Goal: Transaction & Acquisition: Obtain resource

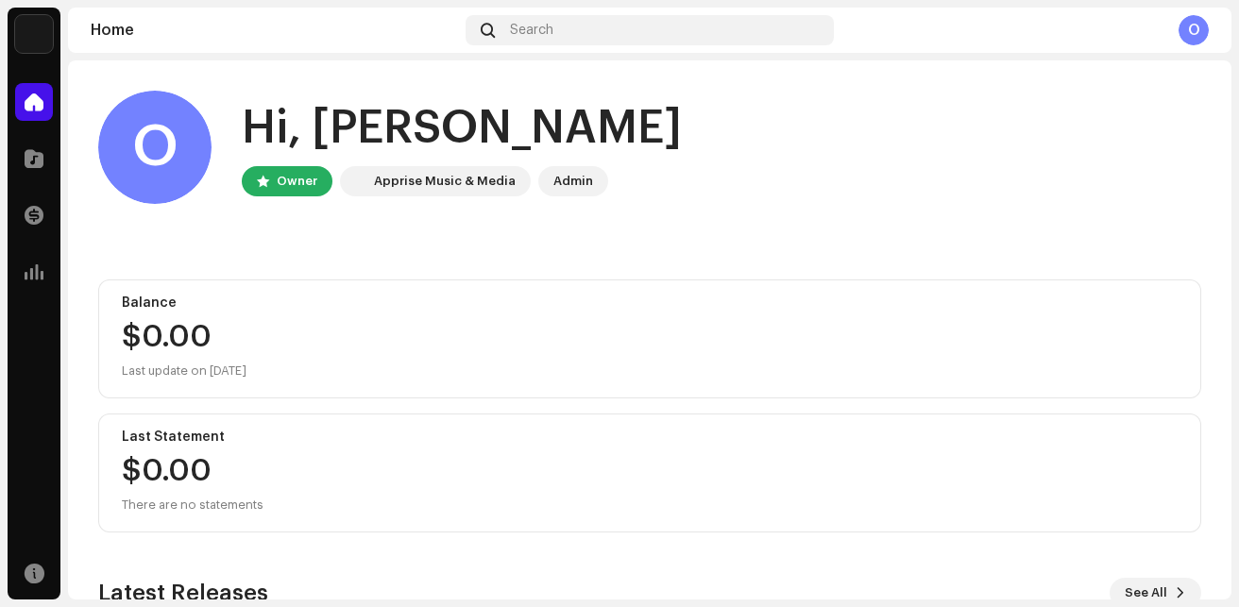
click at [1238, 508] on div "[PERSON_NAME] Home Catalog Transactions Analytics Resources Home Search O O Hi,…" at bounding box center [619, 303] width 1239 height 607
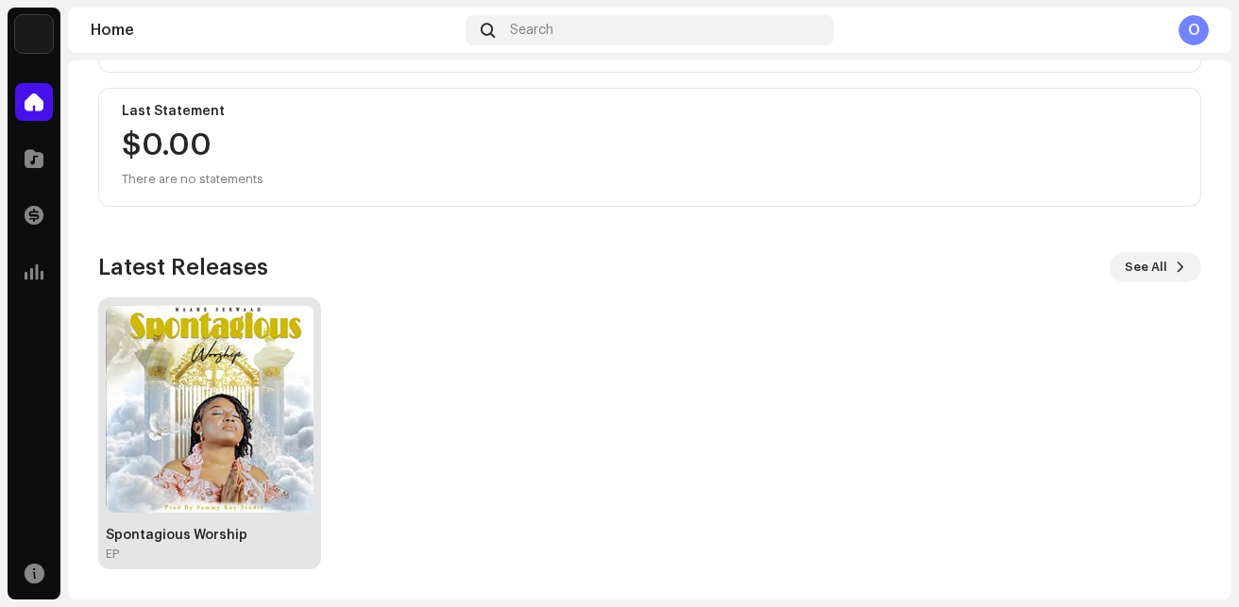
click at [214, 530] on div "Spontagious Worship" at bounding box center [210, 535] width 208 height 15
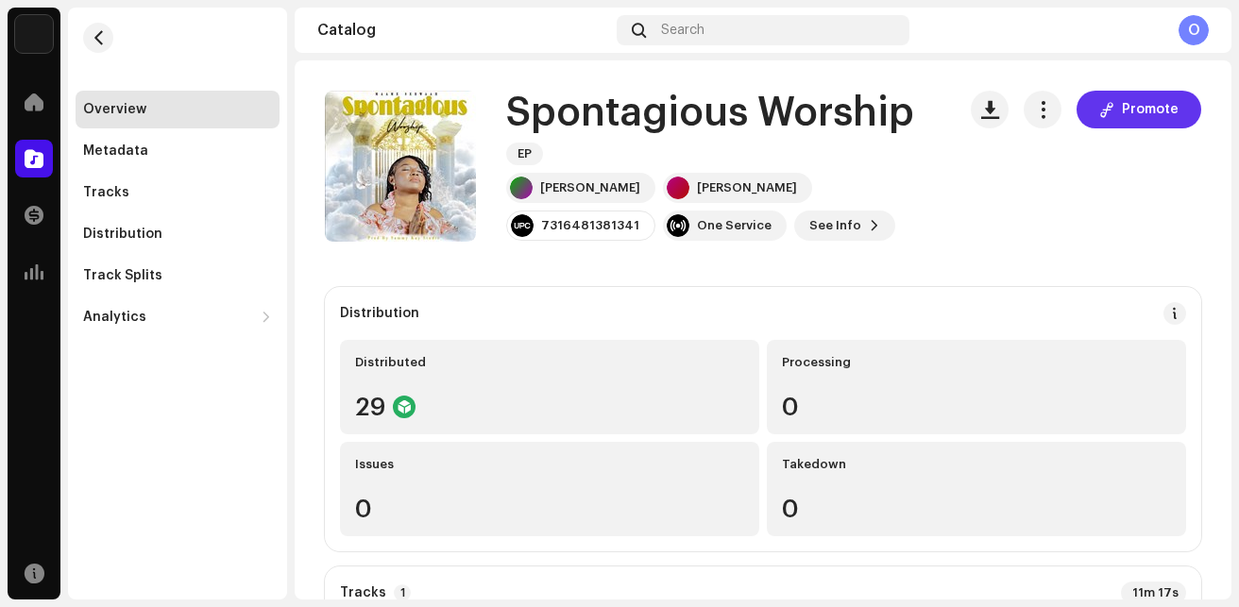
click at [1136, 101] on span "Promote" at bounding box center [1150, 110] width 57 height 38
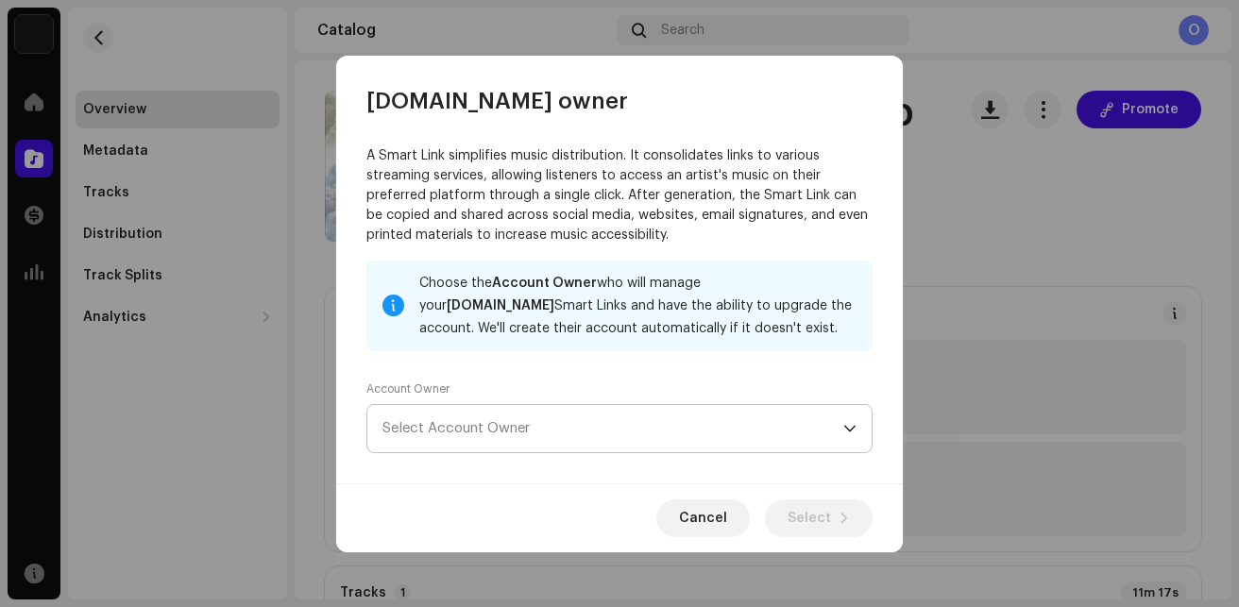
click at [831, 429] on span "Select Account Owner" at bounding box center [612, 428] width 461 height 47
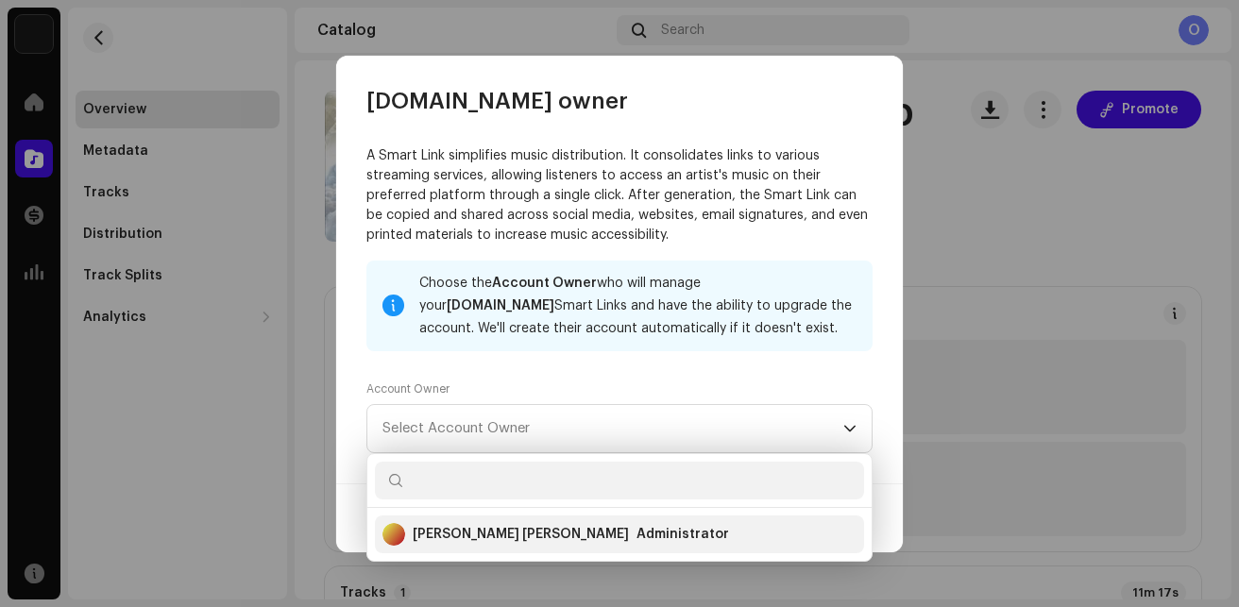
click at [636, 540] on div "Administrator" at bounding box center [682, 534] width 93 height 19
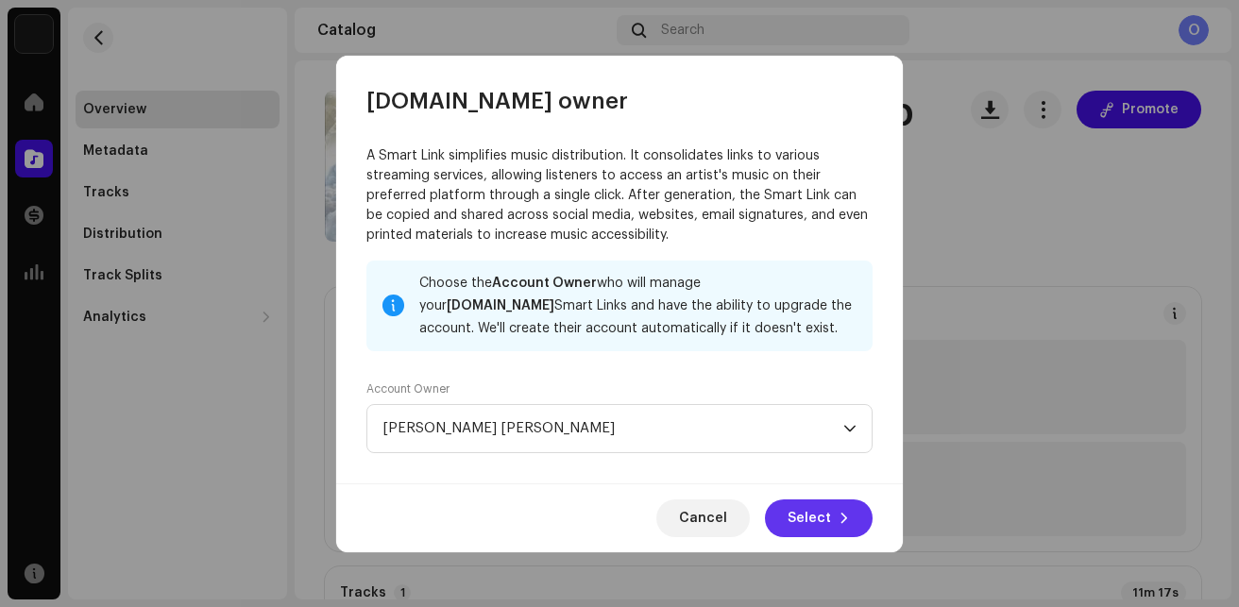
click at [799, 528] on span "Select" at bounding box center [808, 518] width 43 height 38
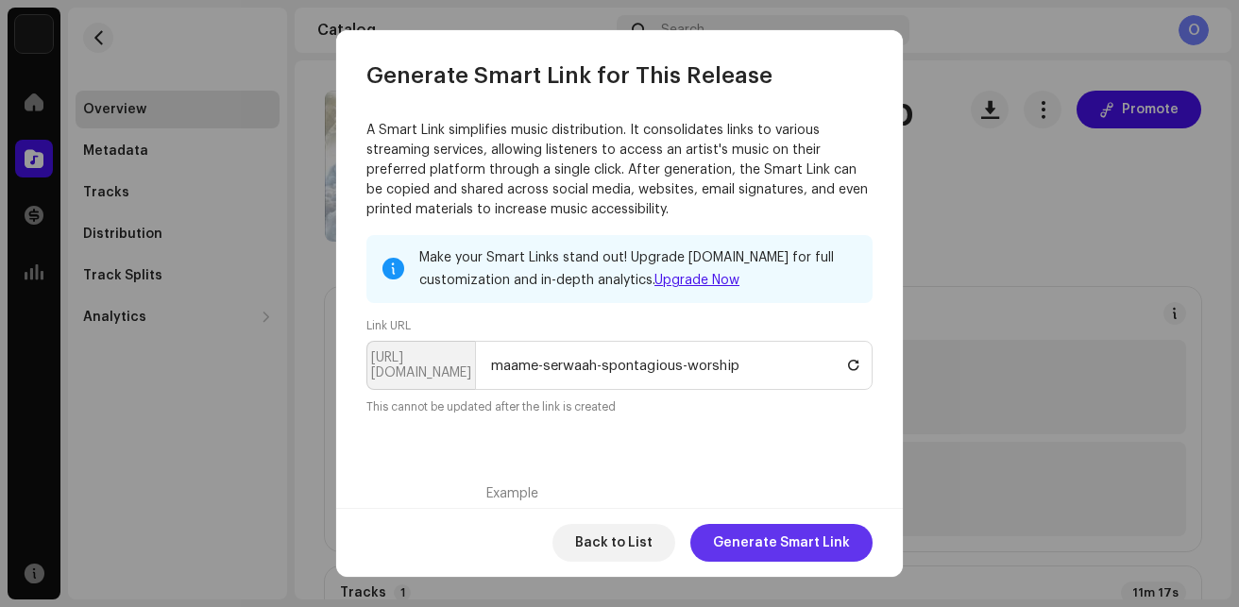
click at [795, 544] on span "Generate Smart Link" at bounding box center [781, 543] width 137 height 38
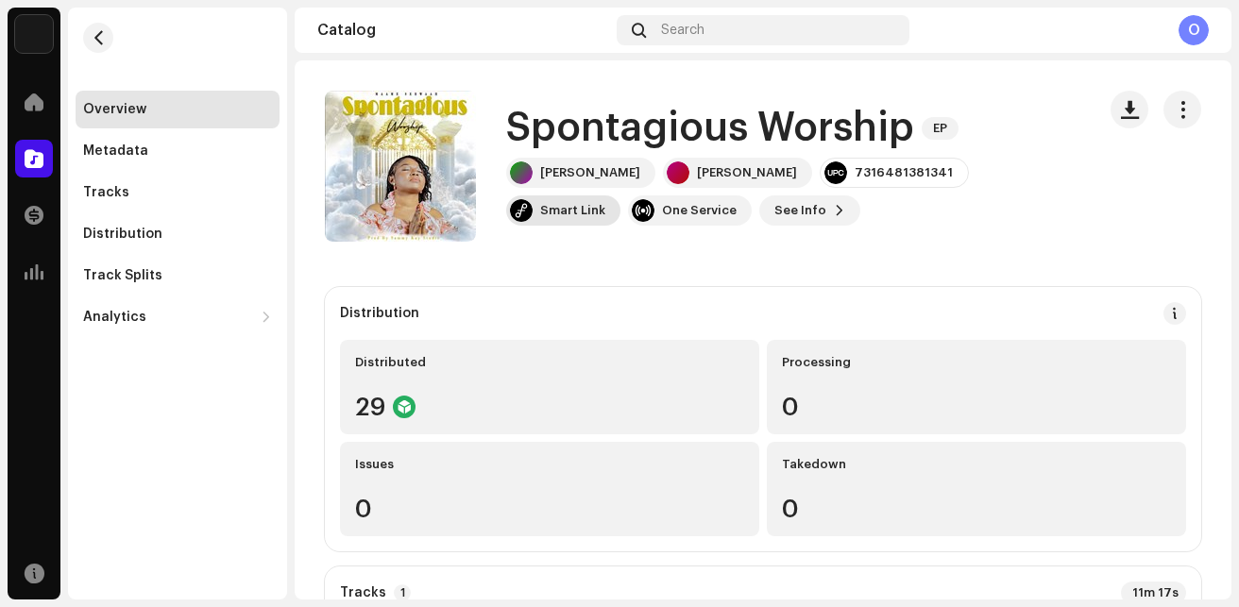
click at [575, 198] on div "Smart Link" at bounding box center [563, 210] width 114 height 30
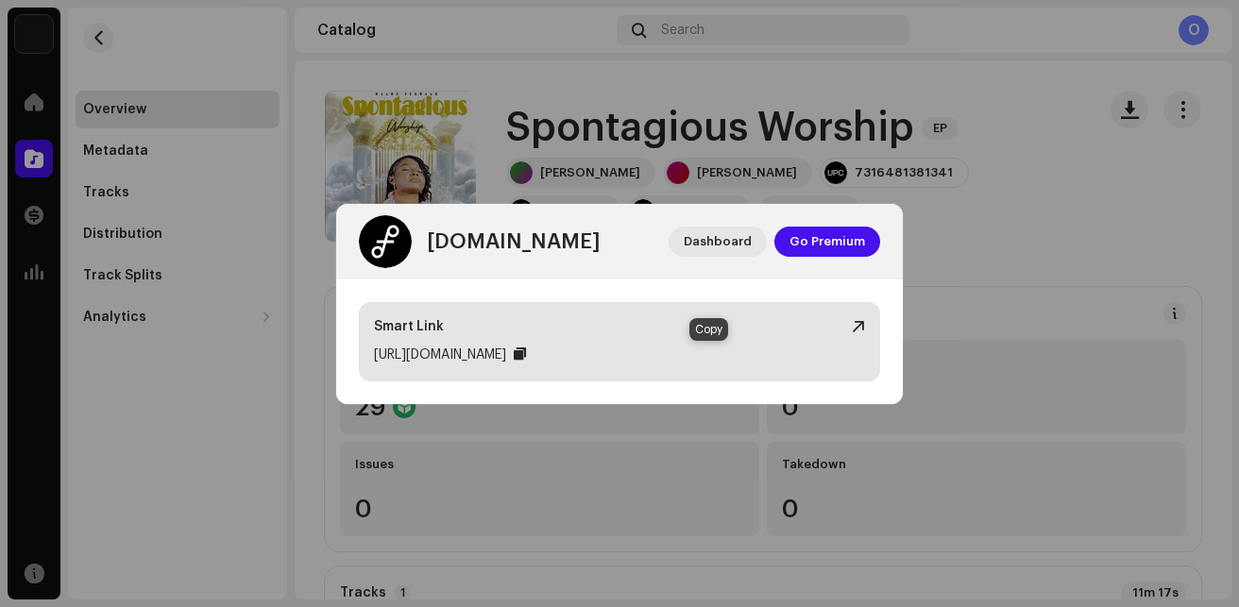
click at [526, 350] on div at bounding box center [520, 354] width 12 height 15
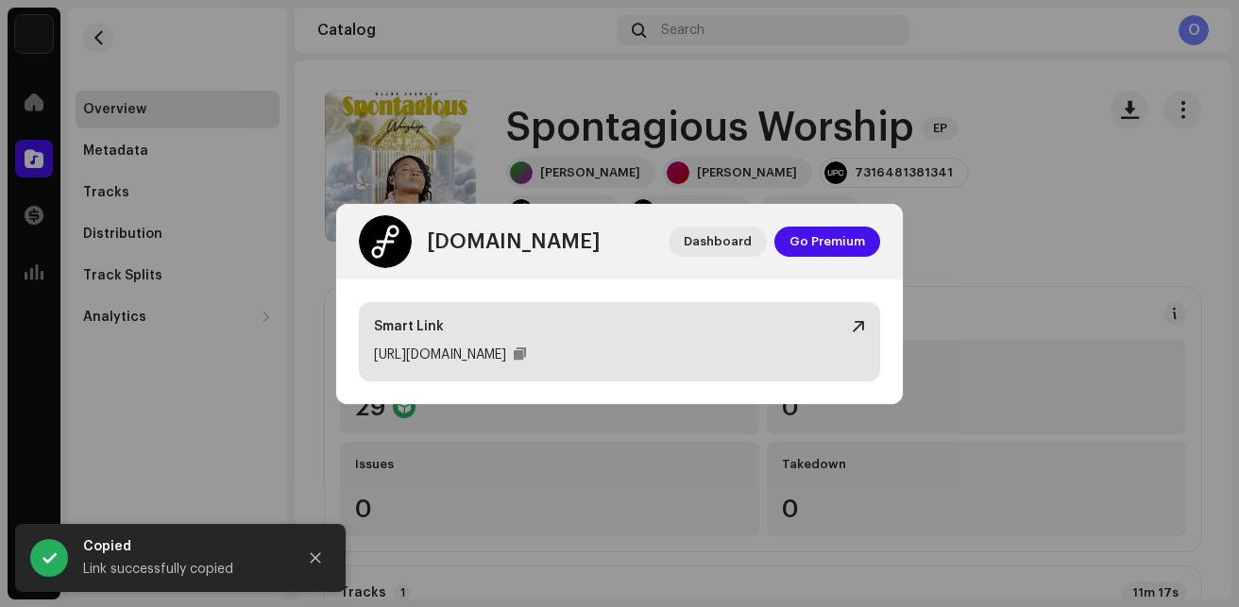
click at [506, 346] on div "[URL][DOMAIN_NAME]" at bounding box center [440, 355] width 132 height 23
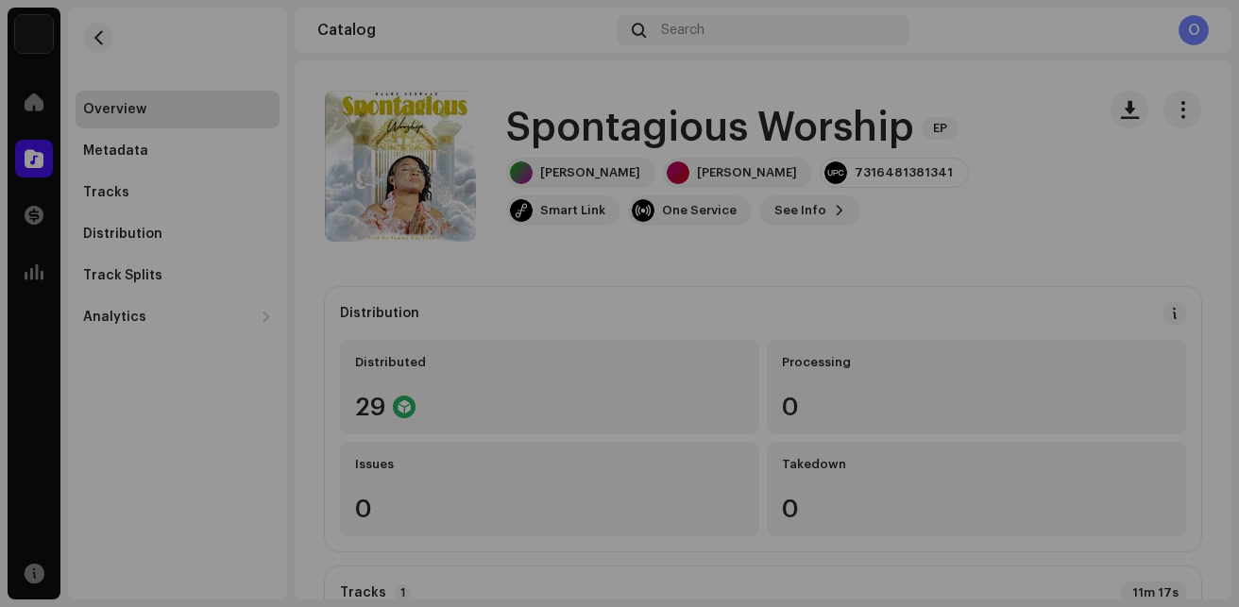
click at [956, 207] on div "[DOMAIN_NAME] Dashboard Go Premium Smart Link [URL][DOMAIN_NAME]" at bounding box center [619, 303] width 1239 height 607
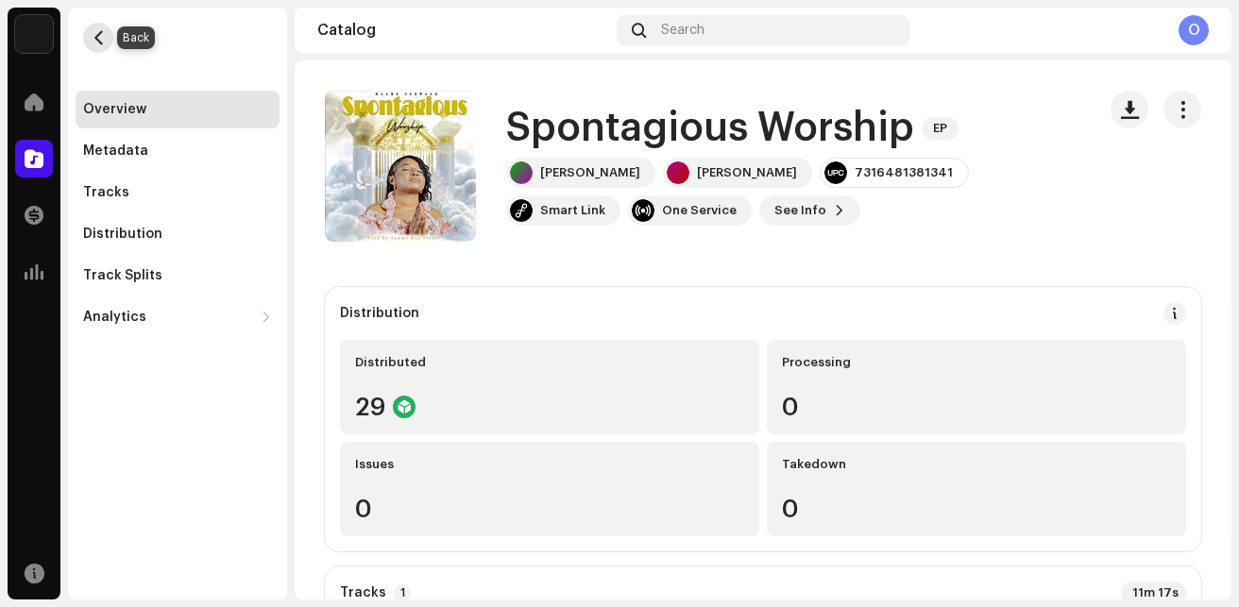
click at [107, 33] on button "button" at bounding box center [98, 38] width 30 height 30
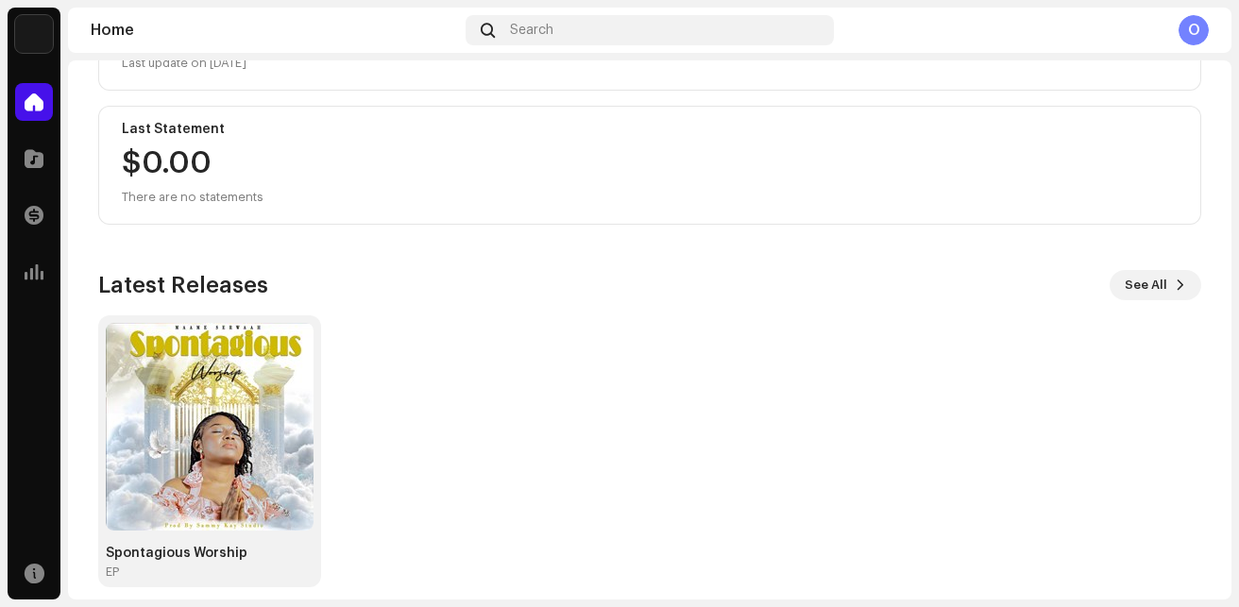
scroll to position [326, 0]
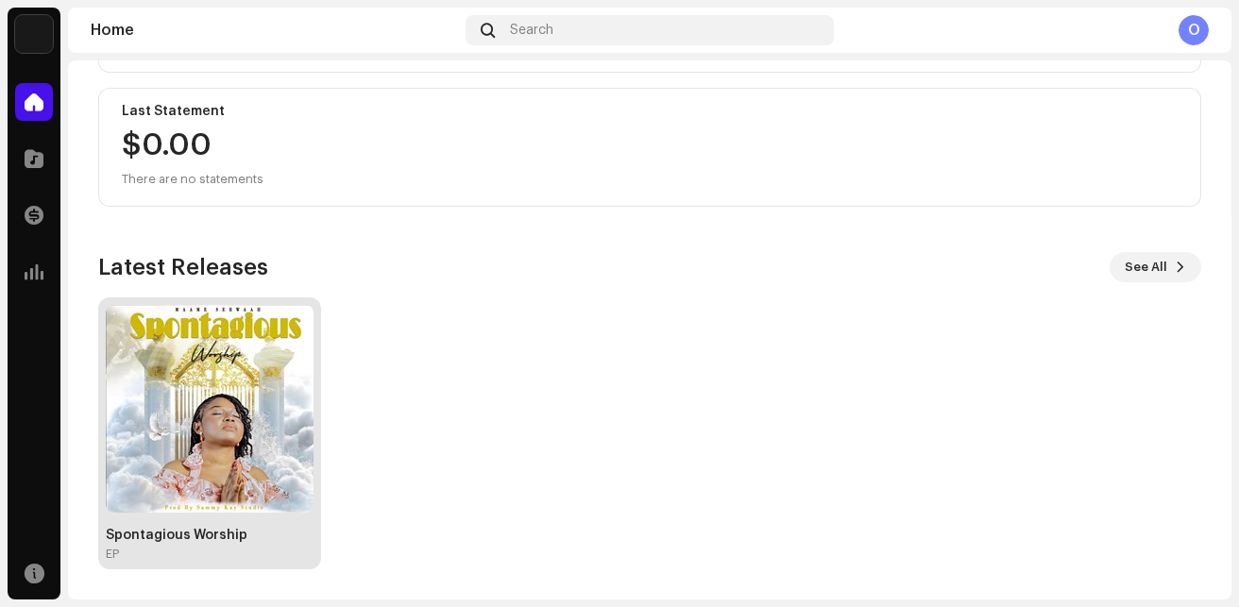
click at [263, 538] on div "Spontagious Worship" at bounding box center [210, 535] width 208 height 15
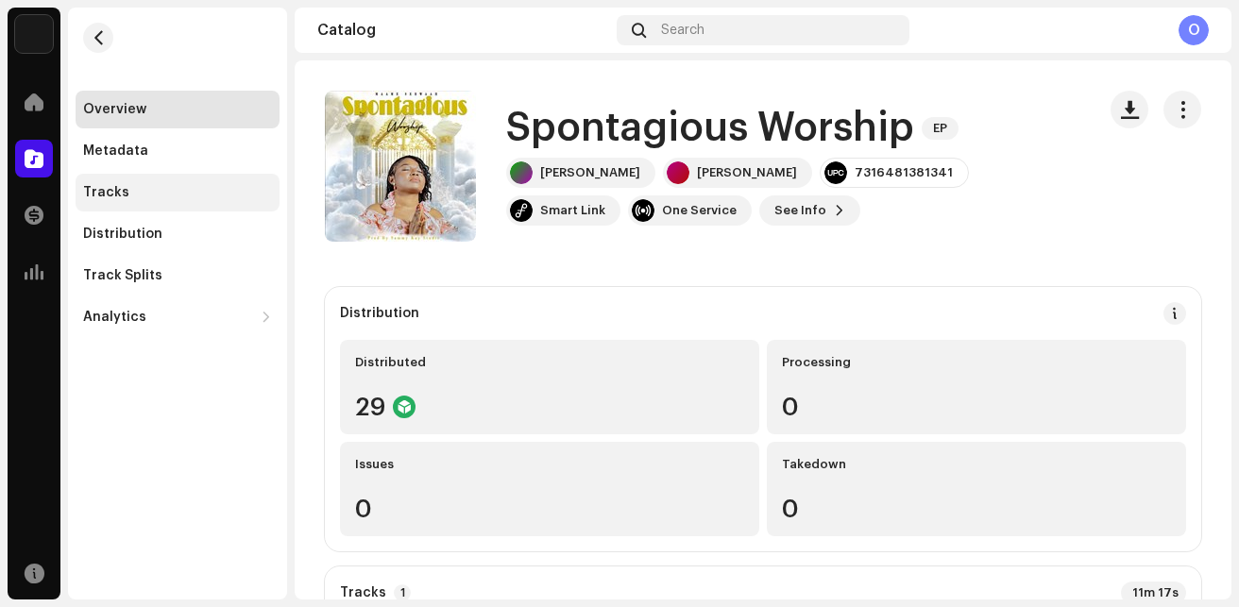
click at [157, 198] on div "Tracks" at bounding box center [177, 192] width 189 height 15
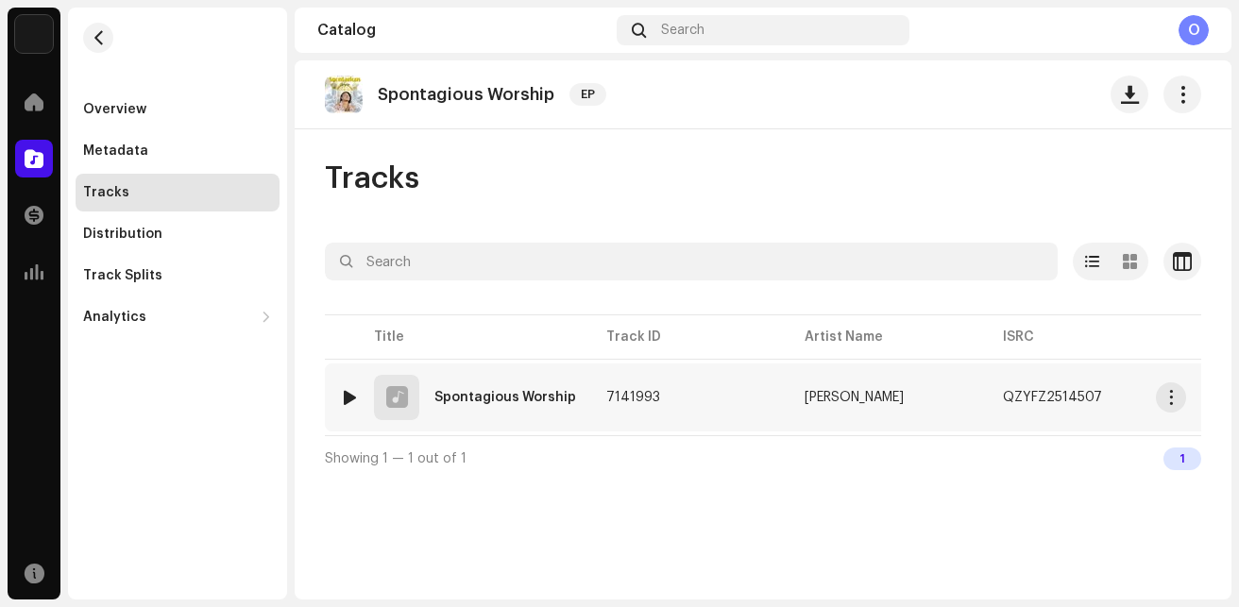
click at [527, 395] on div "Spontagious Worship" at bounding box center [505, 397] width 142 height 13
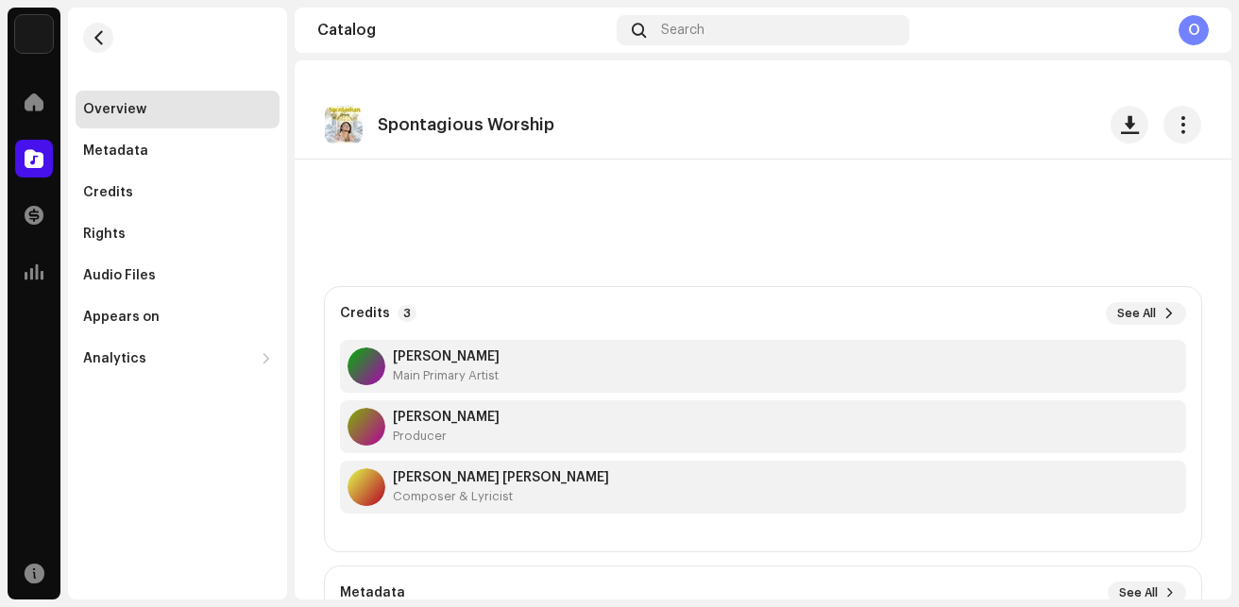
scroll to position [472, 0]
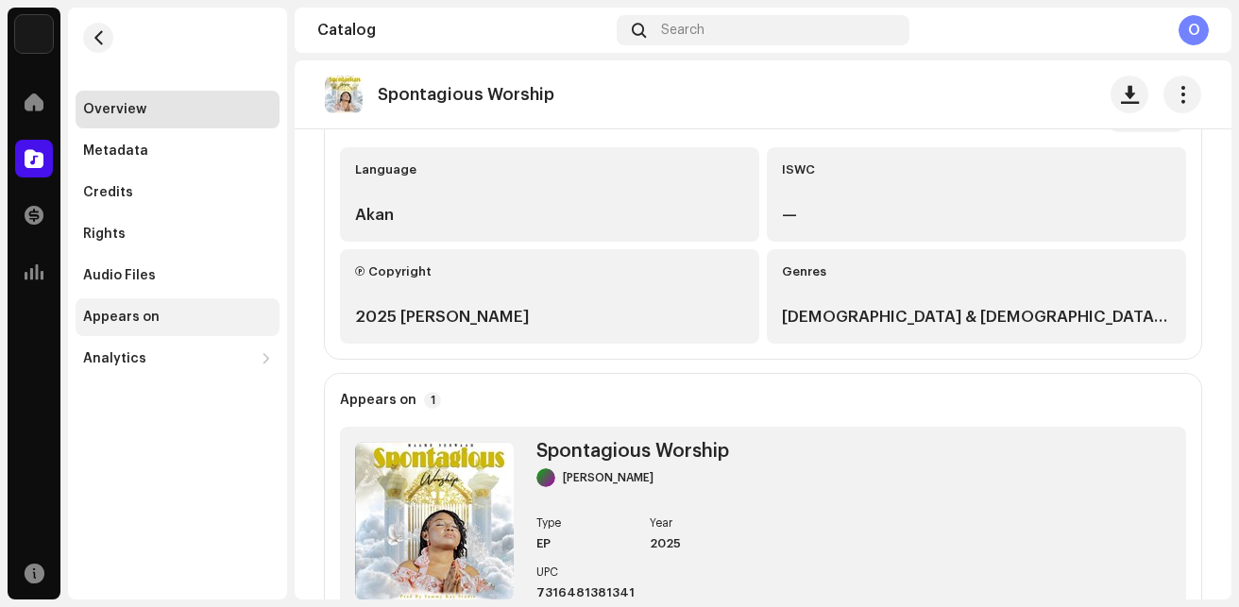
click at [125, 316] on div "Appears on" at bounding box center [121, 317] width 76 height 15
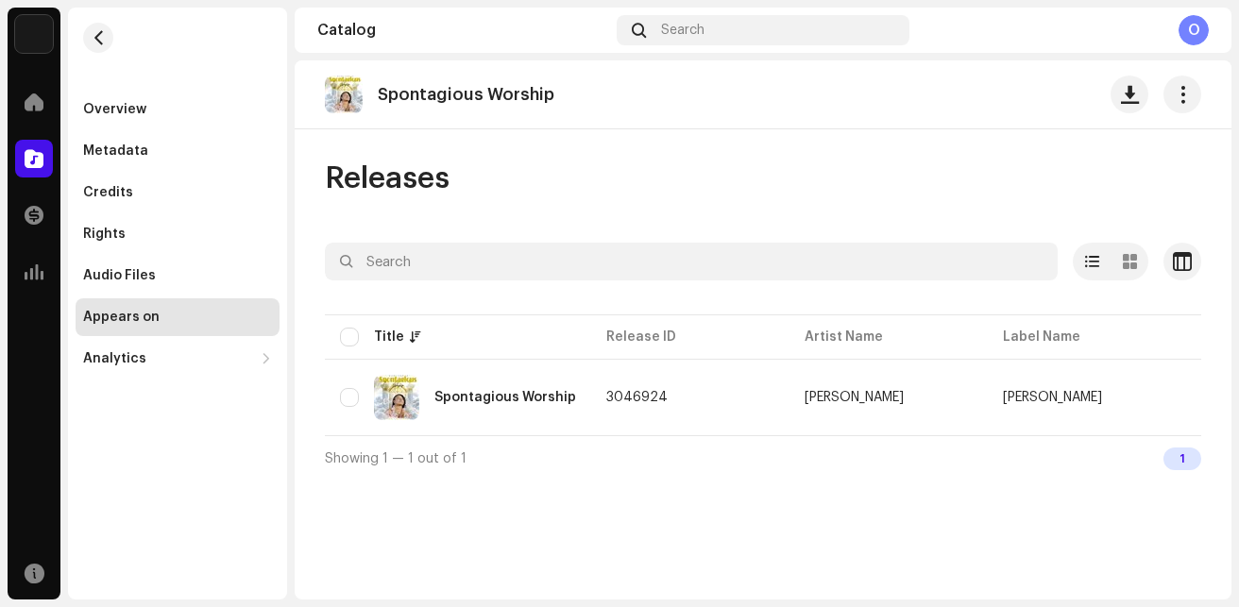
click at [1190, 39] on div "O" at bounding box center [1193, 30] width 30 height 30
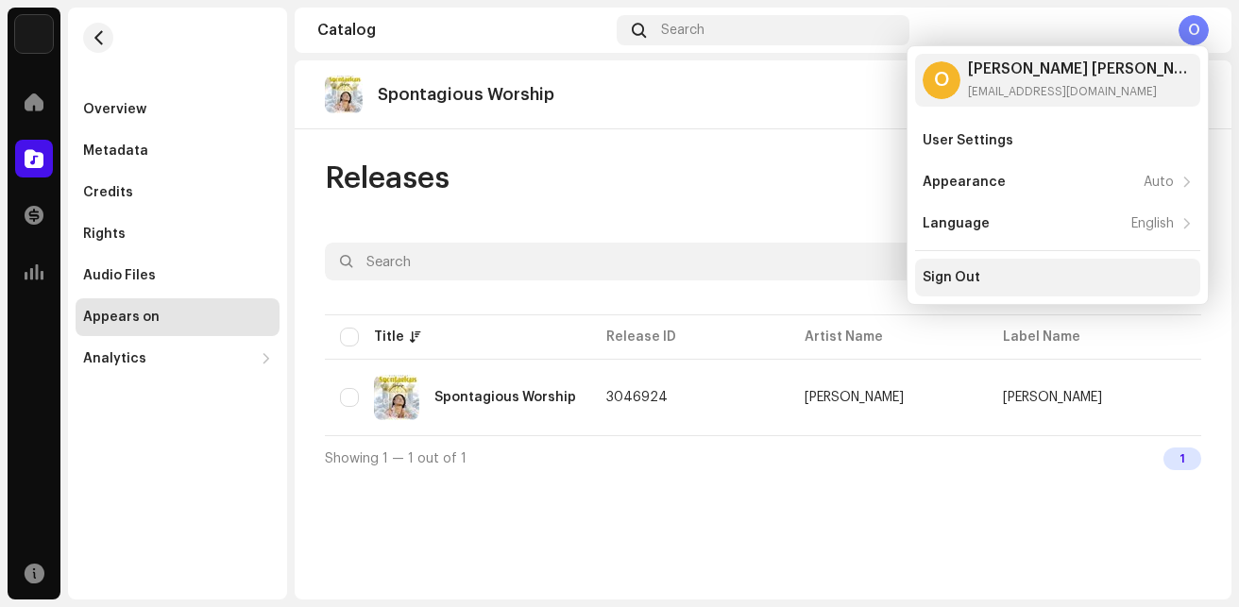
click at [1017, 265] on div "Sign Out" at bounding box center [1057, 278] width 285 height 38
